Goal: Navigation & Orientation: Find specific page/section

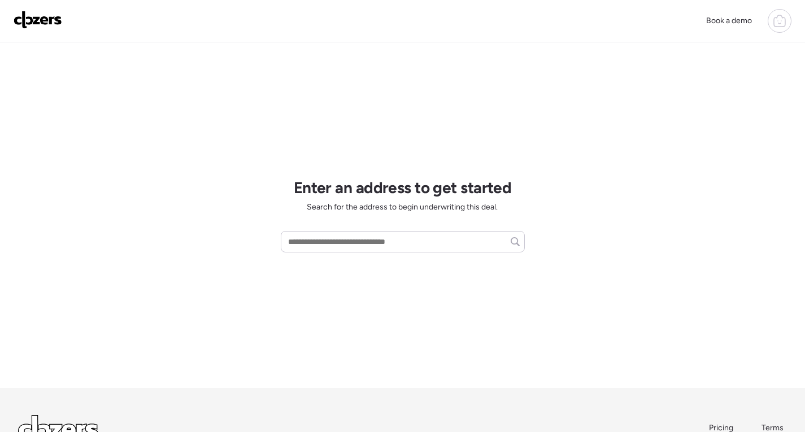
click at [785, 15] on icon at bounding box center [780, 21] width 14 height 14
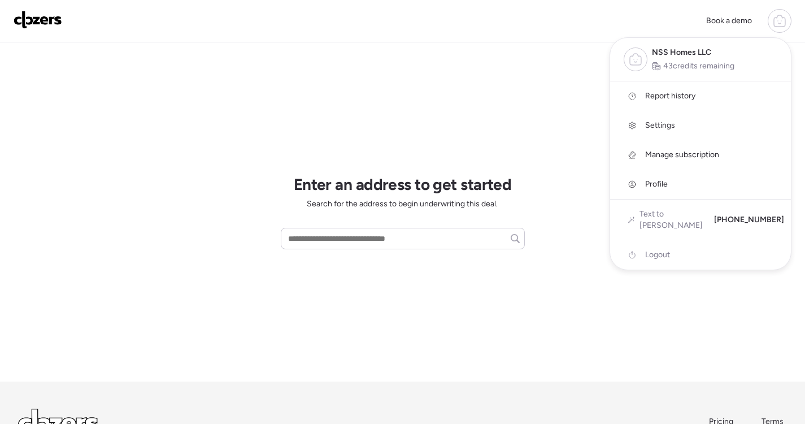
click at [713, 101] on link "Report history" at bounding box center [700, 95] width 181 height 29
click at [248, 120] on div at bounding box center [402, 180] width 805 height 424
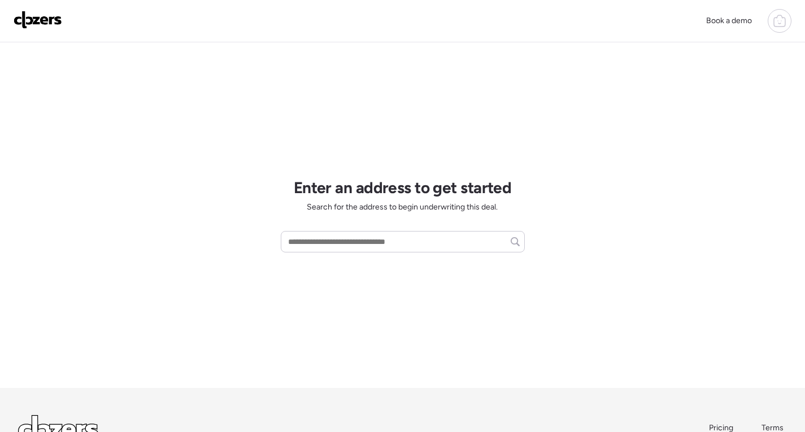
click at [27, 19] on img at bounding box center [38, 20] width 49 height 18
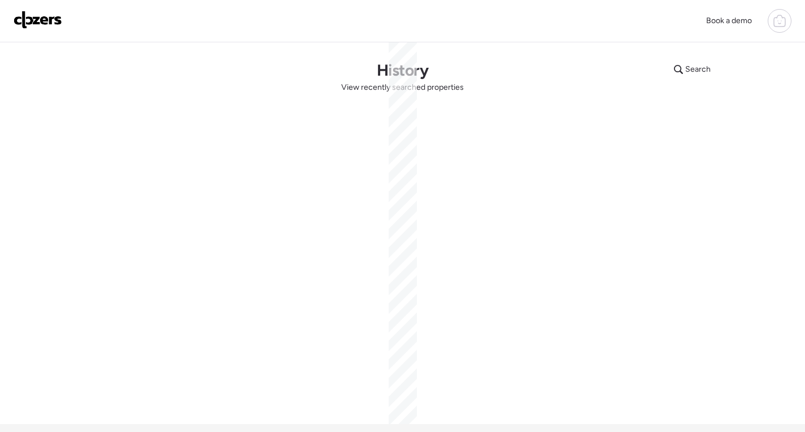
click at [50, 23] on img at bounding box center [38, 20] width 49 height 18
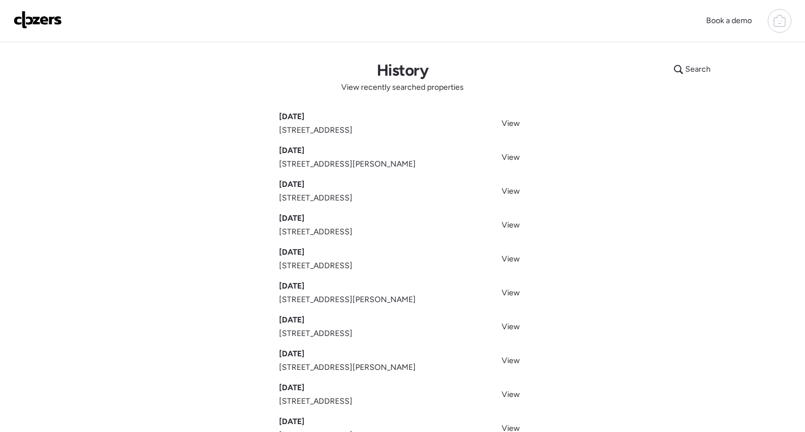
click at [786, 15] on icon at bounding box center [780, 21] width 14 height 14
